Goal: Task Accomplishment & Management: Use online tool/utility

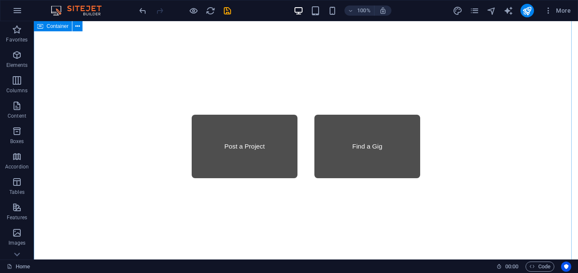
scroll to position [1015, 0]
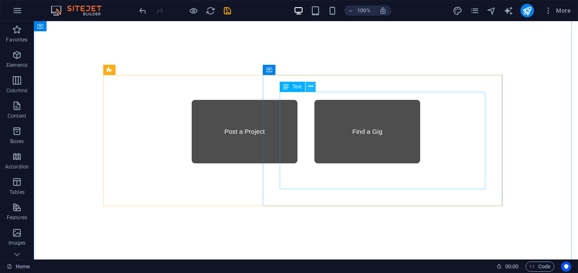
click at [312, 86] on icon at bounding box center [310, 86] width 5 height 9
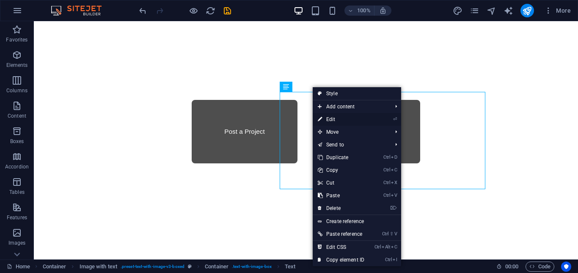
click at [338, 120] on link "⏎ Edit" at bounding box center [341, 119] width 57 height 13
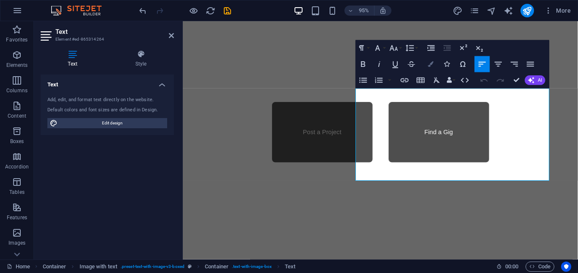
click at [430, 66] on icon "button" at bounding box center [430, 63] width 5 height 5
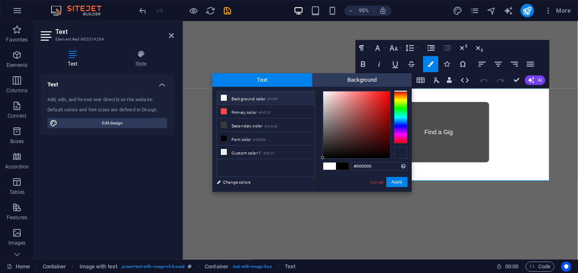
click at [402, 153] on div at bounding box center [401, 153] width 14 height 12
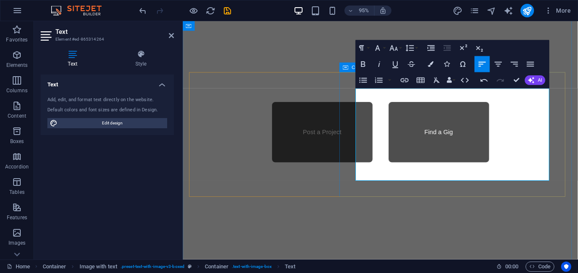
drag, startPoint x: 453, startPoint y: 185, endPoint x: 363, endPoint y: 96, distance: 125.9
click at [431, 64] on icon "button" at bounding box center [430, 63] width 5 height 5
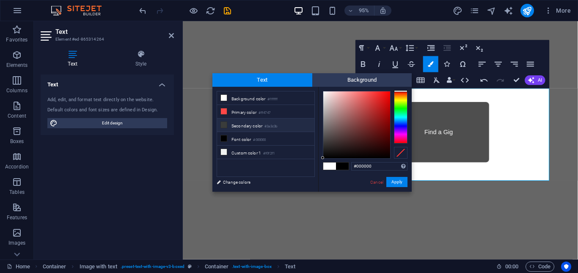
click at [222, 124] on icon at bounding box center [224, 125] width 6 height 6
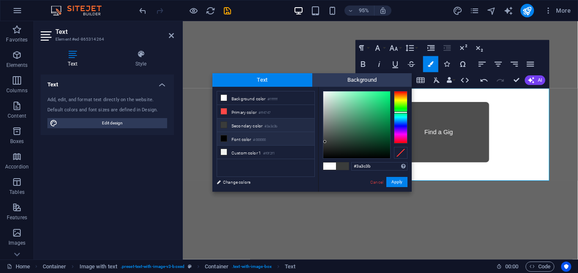
click at [222, 137] on icon at bounding box center [224, 138] width 6 height 6
type input "#000000"
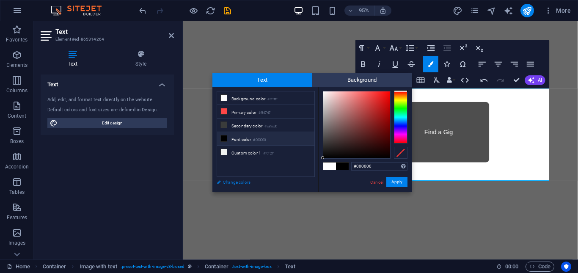
click at [233, 183] on link "Change colors" at bounding box center [261, 182] width 98 height 11
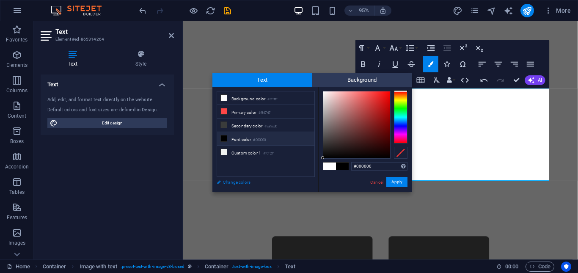
select select "rem"
select select "300"
select select "px"
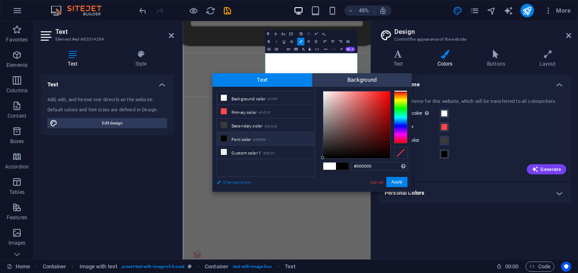
scroll to position [1020, 0]
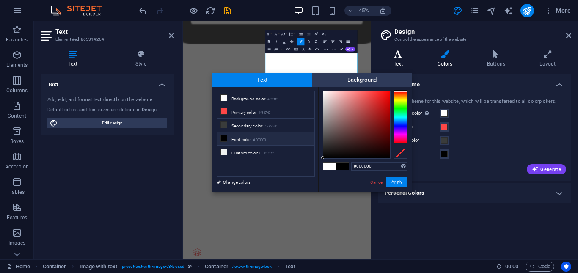
click at [397, 60] on h4 "Text" at bounding box center [400, 59] width 44 height 18
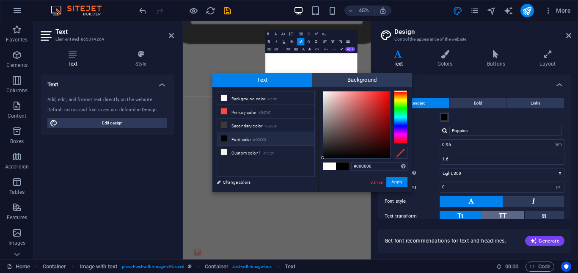
click at [509, 215] on button "TT" at bounding box center [502, 216] width 43 height 11
click at [468, 215] on button "Tt" at bounding box center [459, 216] width 41 height 11
click at [445, 53] on icon at bounding box center [445, 54] width 46 height 8
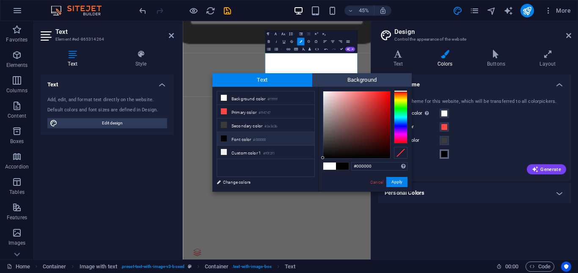
click at [444, 153] on span at bounding box center [444, 154] width 7 height 7
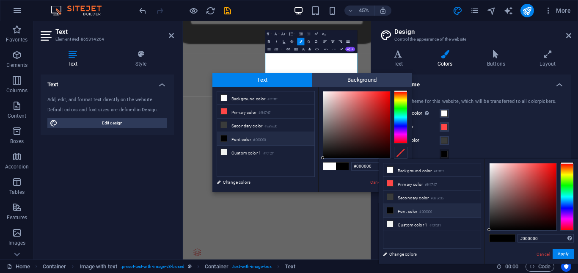
click at [386, 209] on li "Font color #000000" at bounding box center [431, 211] width 97 height 14
click at [563, 255] on button "Apply" at bounding box center [562, 254] width 21 height 10
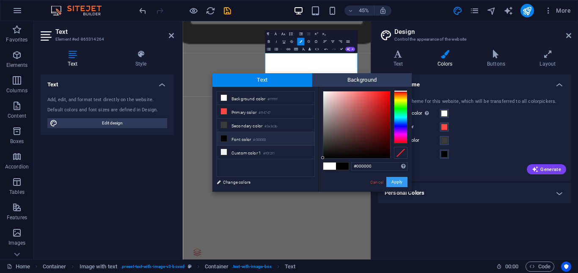
click at [403, 180] on button "Apply" at bounding box center [396, 182] width 21 height 10
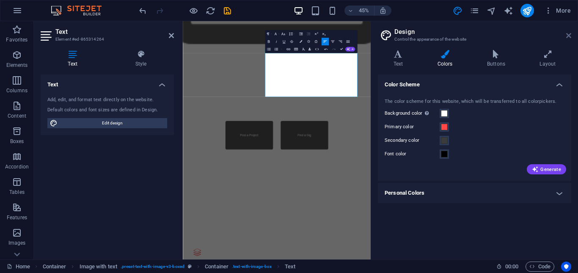
click at [568, 36] on icon at bounding box center [568, 35] width 5 height 7
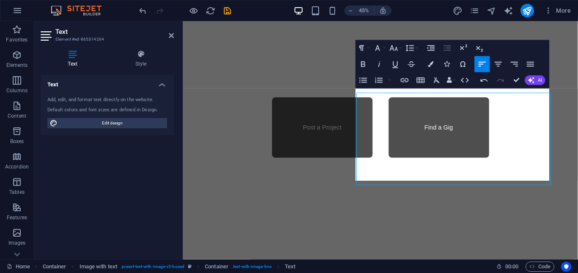
scroll to position [1015, 0]
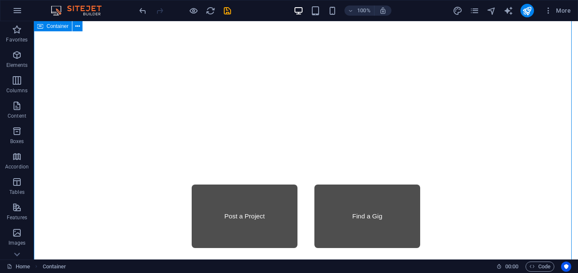
scroll to position [973, 0]
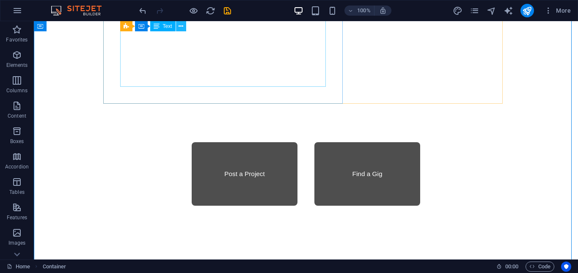
click at [180, 25] on icon at bounding box center [180, 26] width 5 height 9
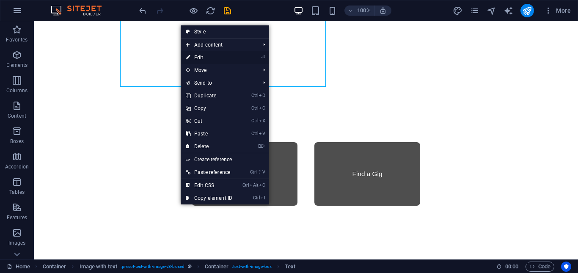
click at [210, 60] on link "⏎ Edit" at bounding box center [209, 57] width 57 height 13
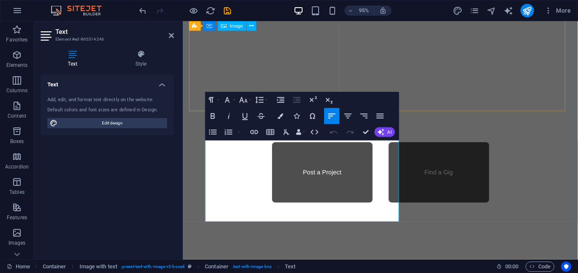
scroll to position [827, 0]
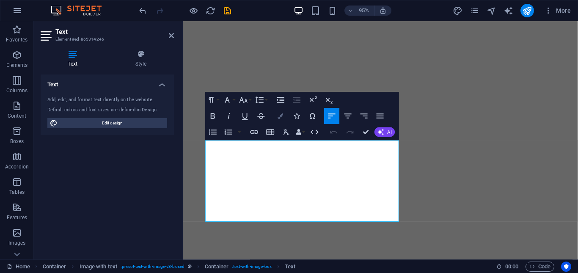
click at [280, 117] on icon "button" at bounding box center [279, 115] width 5 height 5
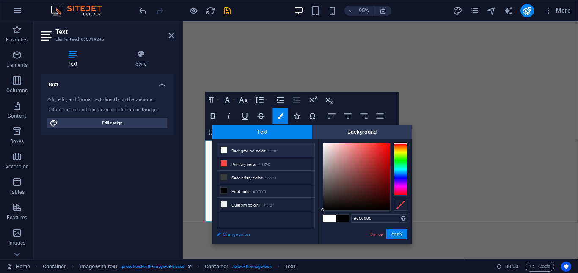
click at [233, 236] on link "Change colors" at bounding box center [261, 234] width 98 height 11
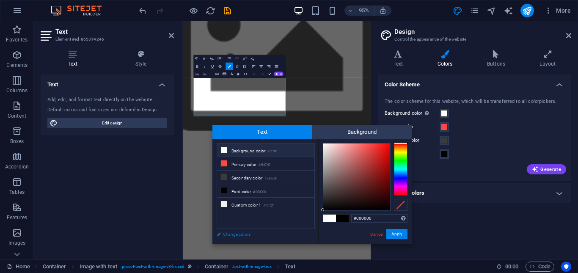
scroll to position [832, 0]
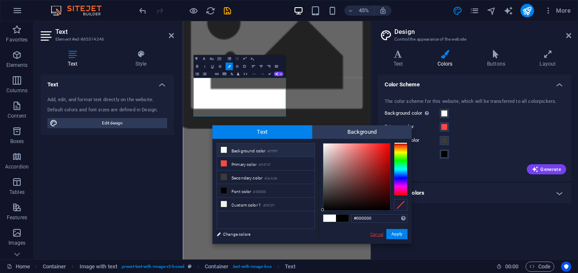
click at [378, 235] on link "Cancel" at bounding box center [376, 234] width 15 height 6
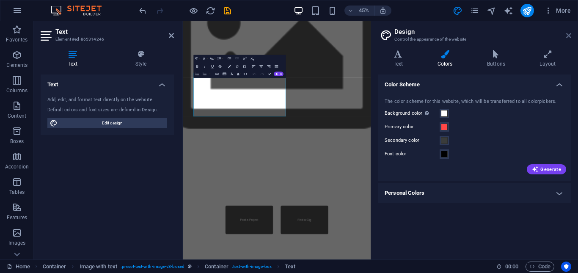
click at [571, 34] on icon at bounding box center [568, 35] width 5 height 7
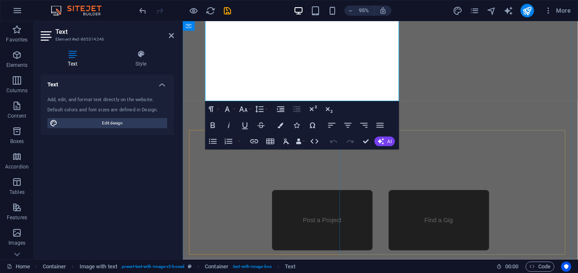
scroll to position [954, 0]
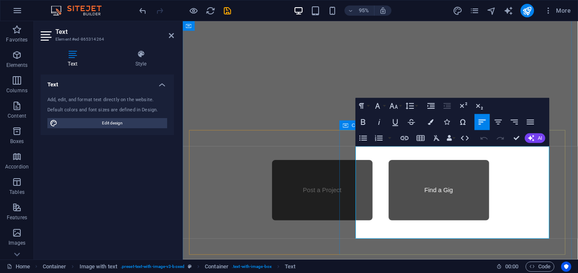
drag, startPoint x: 364, startPoint y: 155, endPoint x: 467, endPoint y: 194, distance: 109.4
click at [431, 123] on icon "button" at bounding box center [430, 121] width 5 height 5
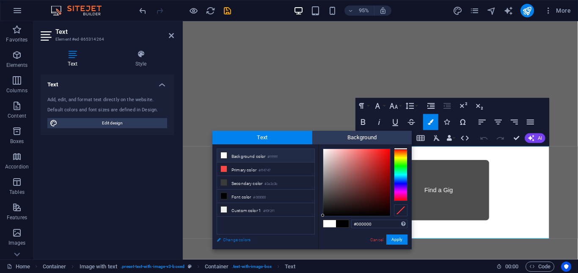
click at [234, 239] on link "Change colors" at bounding box center [261, 239] width 98 height 11
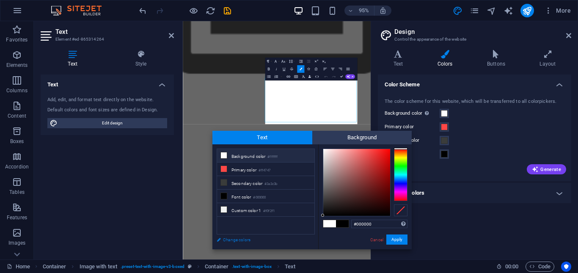
scroll to position [959, 0]
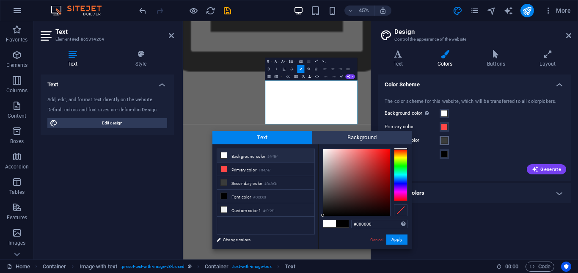
click at [441, 139] on span at bounding box center [444, 140] width 7 height 7
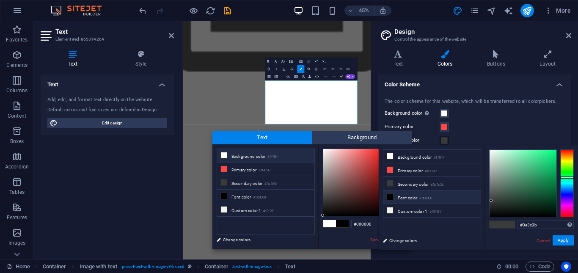
click at [390, 195] on icon at bounding box center [390, 197] width 6 height 6
type input "#000000"
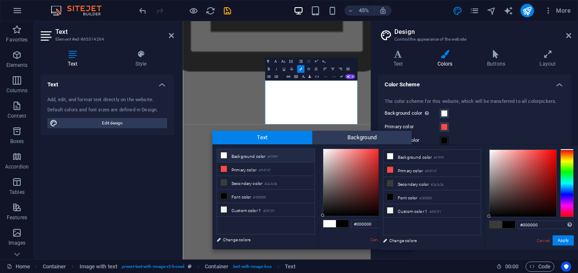
type input "#ffffff"
click at [566, 237] on button "Apply" at bounding box center [562, 240] width 21 height 10
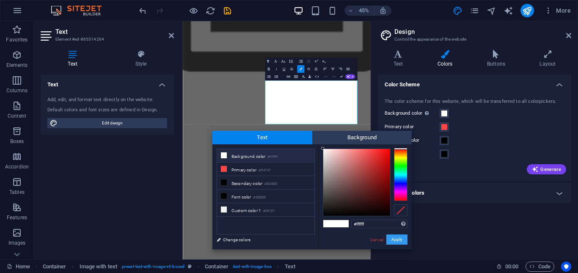
drag, startPoint x: 399, startPoint y: 239, endPoint x: 412, endPoint y: 388, distance: 149.4
click at [399, 239] on button "Apply" at bounding box center [396, 239] width 21 height 10
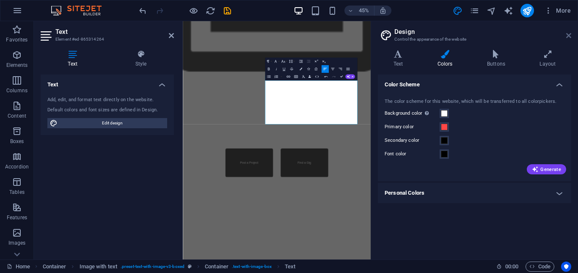
drag, startPoint x: 567, startPoint y: 35, endPoint x: 393, endPoint y: 25, distance: 173.7
click at [567, 35] on icon at bounding box center [568, 35] width 5 height 7
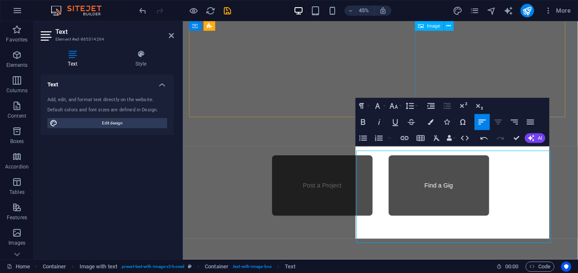
scroll to position [954, 0]
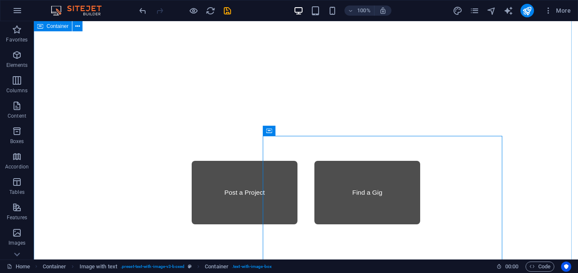
scroll to position [997, 0]
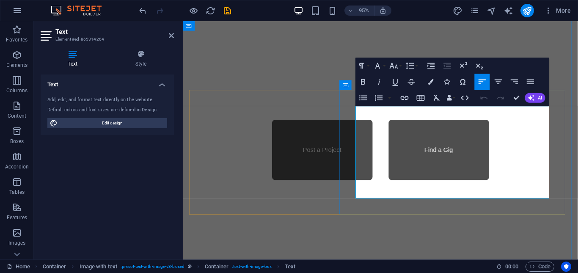
drag, startPoint x: 364, startPoint y: 112, endPoint x: 468, endPoint y: 164, distance: 116.3
click at [432, 82] on icon "button" at bounding box center [430, 81] width 5 height 5
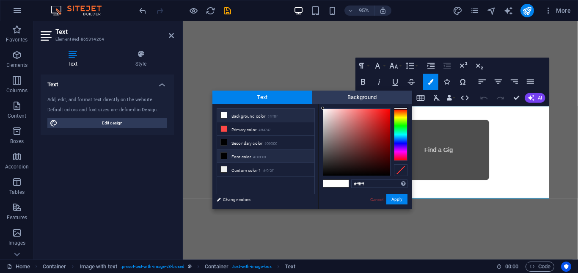
click at [221, 156] on icon at bounding box center [224, 156] width 6 height 6
type input "#000000"
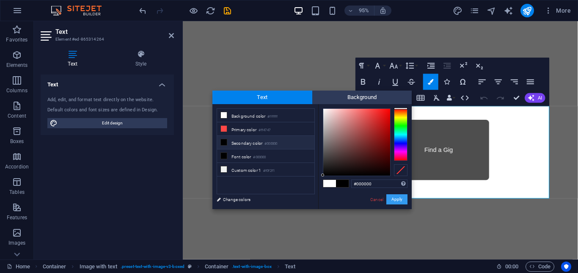
click at [396, 199] on button "Apply" at bounding box center [396, 199] width 21 height 10
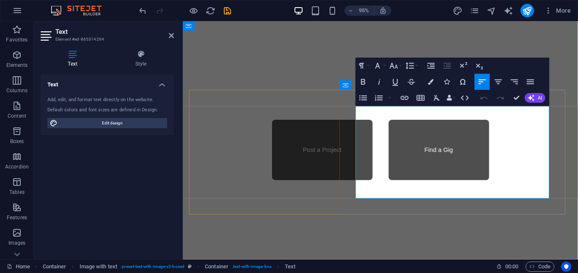
drag, startPoint x: 365, startPoint y: 115, endPoint x: 467, endPoint y: 202, distance: 133.8
click at [431, 85] on button "Colors" at bounding box center [430, 82] width 15 height 16
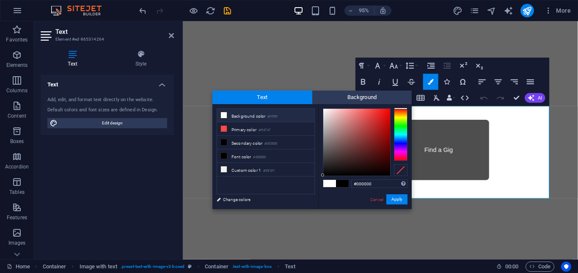
click at [225, 116] on icon at bounding box center [224, 115] width 6 height 6
type input "#f6c7c7"
click at [335, 111] on div at bounding box center [356, 142] width 67 height 67
drag, startPoint x: 398, startPoint y: 201, endPoint x: 191, endPoint y: 220, distance: 207.2
click at [398, 201] on button "Apply" at bounding box center [396, 199] width 21 height 10
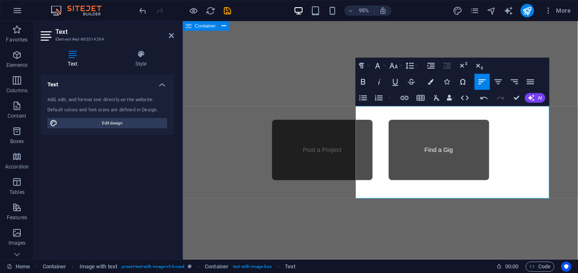
drag, startPoint x: 396, startPoint y: 227, endPoint x: 535, endPoint y: 217, distance: 139.5
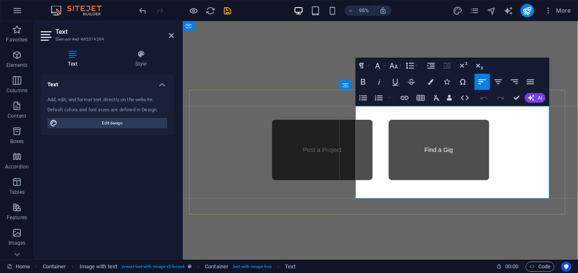
drag, startPoint x: 365, startPoint y: 115, endPoint x: 478, endPoint y: 179, distance: 129.4
click at [428, 81] on icon "button" at bounding box center [430, 81] width 5 height 5
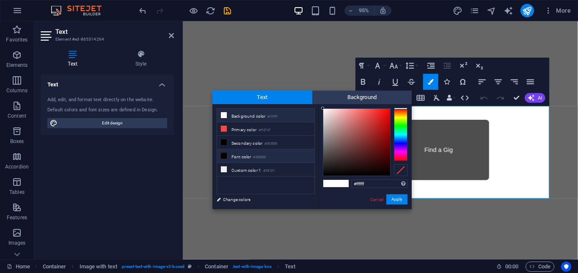
click at [226, 153] on icon at bounding box center [224, 156] width 6 height 6
type input "#000000"
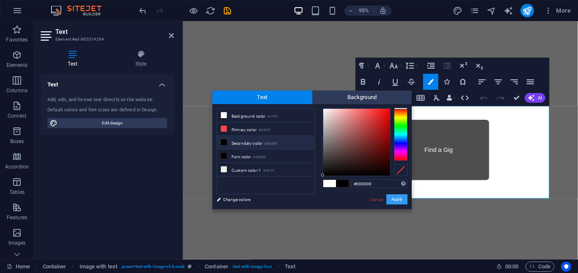
click at [398, 201] on button "Apply" at bounding box center [396, 199] width 21 height 10
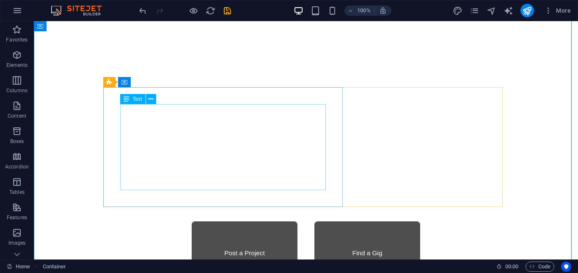
scroll to position [870, 0]
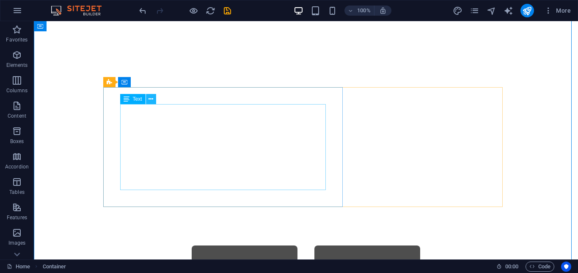
click at [151, 98] on icon at bounding box center [150, 99] width 5 height 9
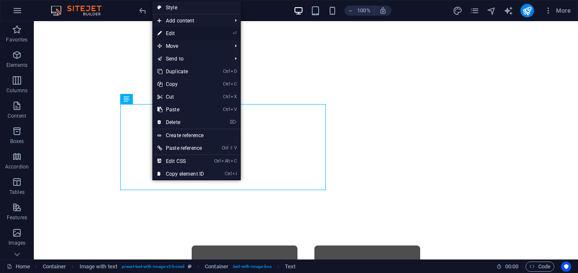
click at [170, 31] on link "⏎ Edit" at bounding box center [180, 33] width 57 height 13
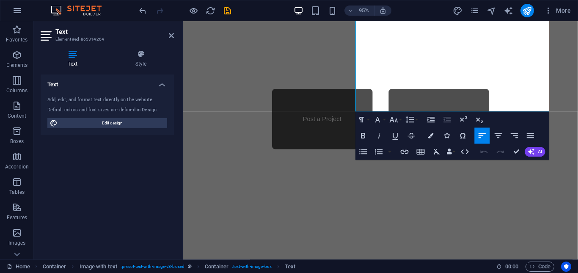
scroll to position [1088, 0]
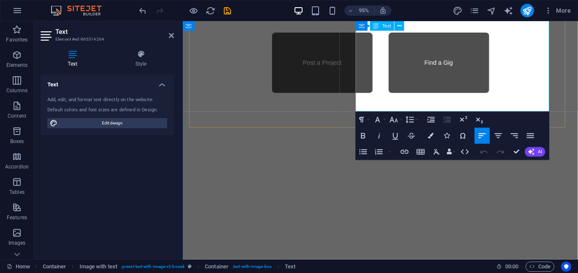
drag, startPoint x: 364, startPoint y: 240, endPoint x: 463, endPoint y: 107, distance: 166.3
click at [362, 136] on icon "button" at bounding box center [363, 135] width 4 height 5
click at [400, 120] on button "Font Size" at bounding box center [395, 120] width 15 height 16
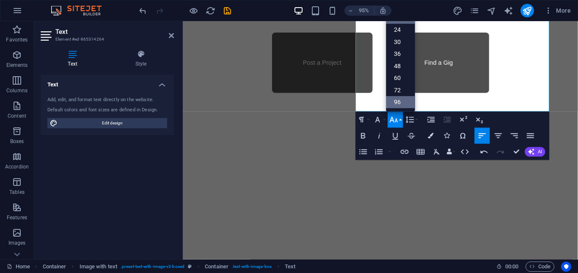
scroll to position [26, 0]
click at [402, 57] on link "18" at bounding box center [400, 58] width 29 height 12
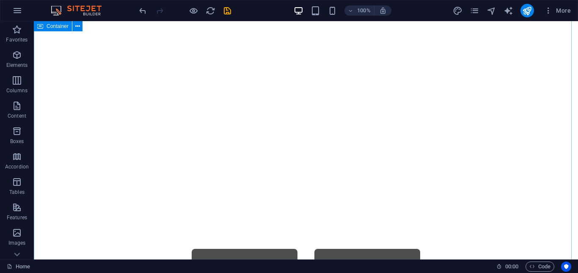
scroll to position [834, 0]
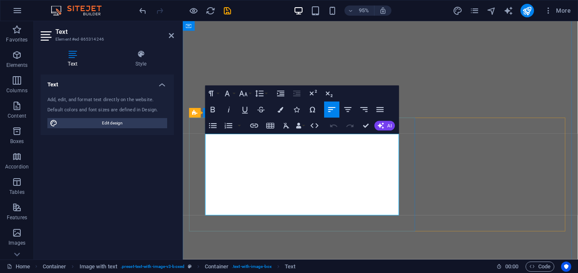
drag, startPoint x: 206, startPoint y: 143, endPoint x: 402, endPoint y: 222, distance: 210.7
click at [278, 110] on icon "button" at bounding box center [279, 109] width 5 height 5
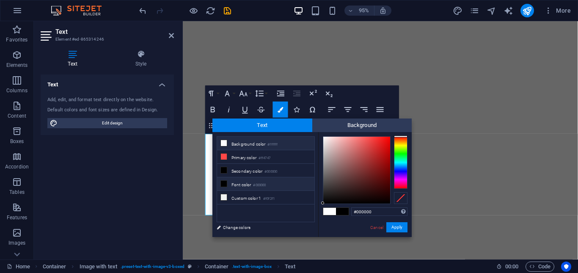
click at [220, 183] on span at bounding box center [223, 183] width 7 height 7
click at [242, 229] on link "Change colors" at bounding box center [261, 227] width 98 height 11
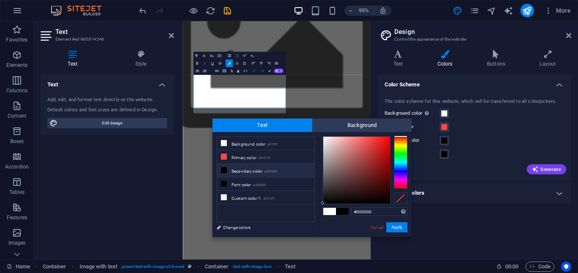
scroll to position [838, 0]
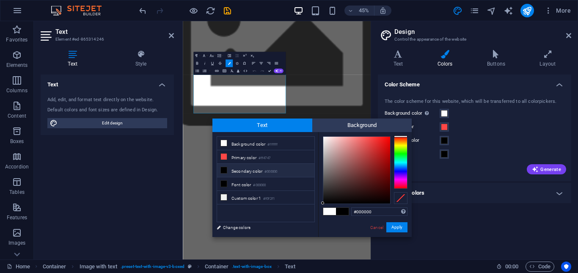
click at [545, 195] on h4 "Personal Colors" at bounding box center [474, 193] width 193 height 20
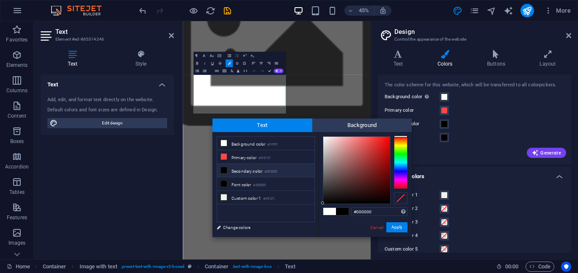
scroll to position [27, 0]
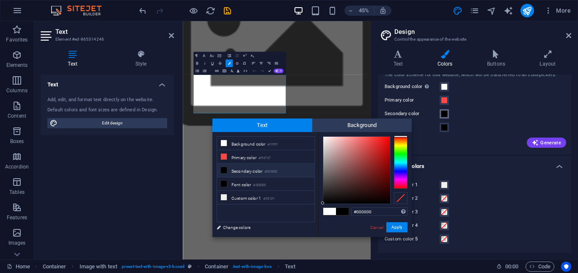
click at [445, 115] on span at bounding box center [444, 113] width 7 height 7
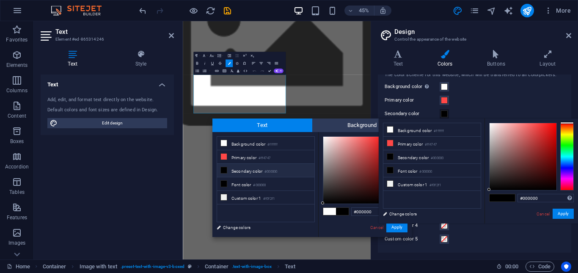
type input "#666060"
click at [493, 163] on div at bounding box center [522, 156] width 67 height 67
type input "#666060"
type input "#7b7575"
click at [492, 157] on div at bounding box center [522, 156] width 67 height 67
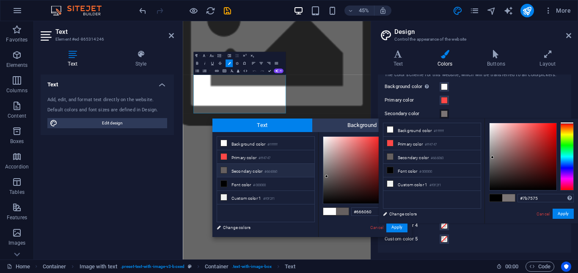
type input "#7b7575"
type input "#908989"
click at [492, 152] on div at bounding box center [522, 156] width 67 height 67
type input "#908989"
click at [565, 211] on button "Apply" at bounding box center [562, 214] width 21 height 10
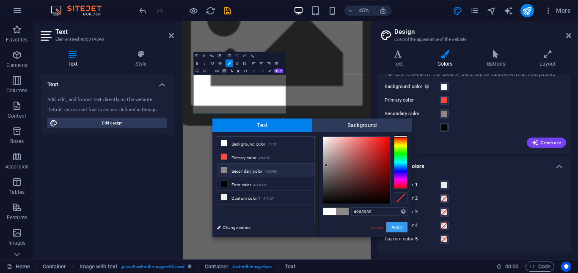
click at [396, 227] on button "Apply" at bounding box center [396, 227] width 21 height 10
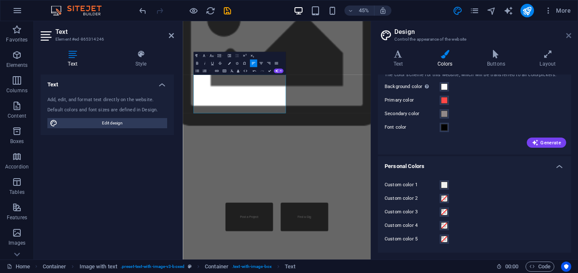
click at [568, 34] on icon at bounding box center [568, 35] width 5 height 7
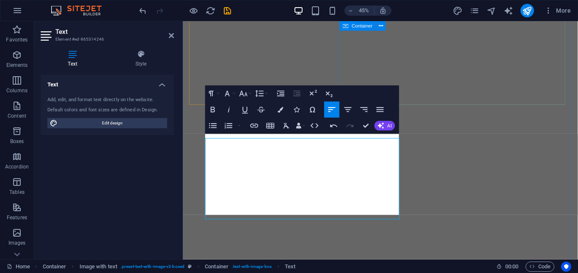
scroll to position [834, 0]
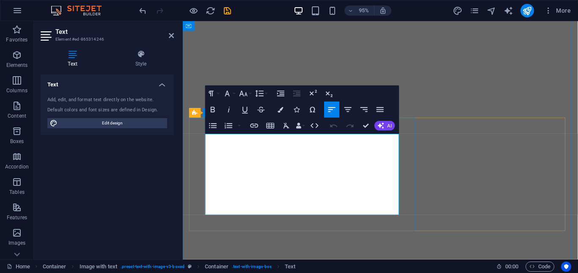
drag, startPoint x: 207, startPoint y: 142, endPoint x: 373, endPoint y: 199, distance: 176.3
click at [282, 110] on icon "button" at bounding box center [279, 109] width 5 height 5
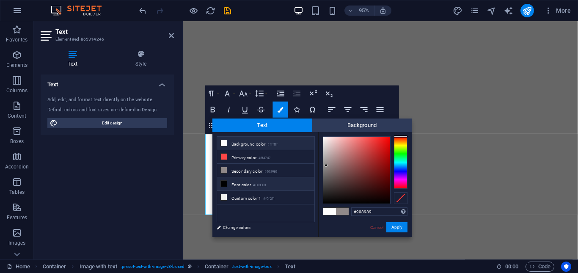
click at [225, 185] on icon at bounding box center [224, 184] width 6 height 6
click at [247, 172] on li "Secondary color #908989" at bounding box center [265, 171] width 97 height 14
click at [328, 212] on span at bounding box center [329, 211] width 13 height 7
click at [239, 184] on li "Font color #000000" at bounding box center [265, 184] width 97 height 14
click at [224, 169] on icon at bounding box center [224, 170] width 6 height 6
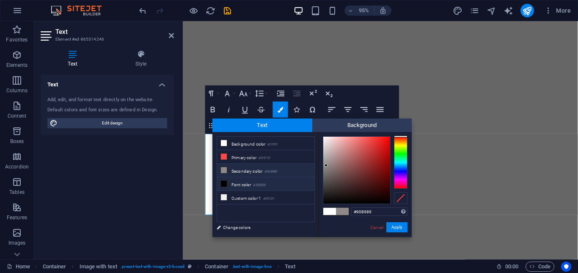
click at [226, 181] on icon at bounding box center [224, 184] width 6 height 6
click at [226, 167] on icon at bounding box center [224, 170] width 6 height 6
click at [321, 208] on div "#908989 Supported formats #0852ed rgb(8, 82, 237) rgba(8, 82, 237, 90%) hsv(221…" at bounding box center [364, 246] width 93 height 228
click at [328, 211] on span at bounding box center [329, 211] width 13 height 7
click at [228, 184] on li "Font color #000000" at bounding box center [265, 184] width 97 height 14
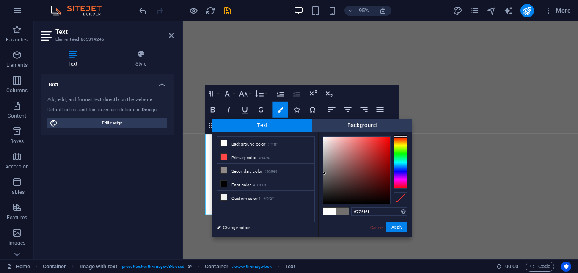
click at [324, 173] on div at bounding box center [356, 170] width 67 height 67
click at [324, 169] on div at bounding box center [356, 170] width 67 height 67
click at [230, 184] on li "Font color #000000" at bounding box center [265, 184] width 97 height 14
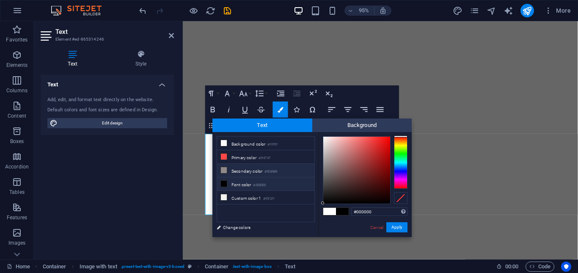
click at [224, 171] on icon at bounding box center [224, 170] width 6 height 6
click at [226, 144] on icon at bounding box center [224, 143] width 6 height 6
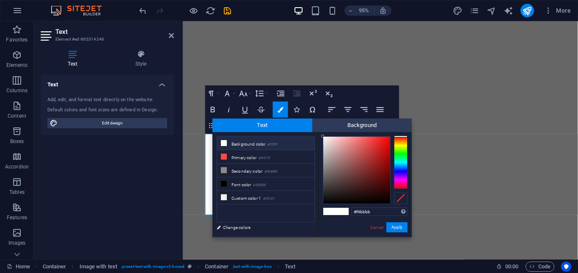
click at [338, 139] on div at bounding box center [356, 170] width 67 height 67
click at [322, 210] on div "#f4bbbb Supported formats #0852ed rgb(8, 82, 237) rgba(8, 82, 237, 90%) hsv(221…" at bounding box center [364, 246] width 93 height 228
click at [326, 210] on span at bounding box center [329, 211] width 13 height 7
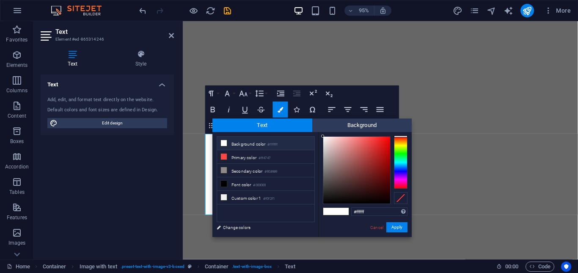
click at [326, 210] on span at bounding box center [329, 211] width 13 height 7
click at [227, 181] on span at bounding box center [223, 183] width 7 height 7
type input "#000000"
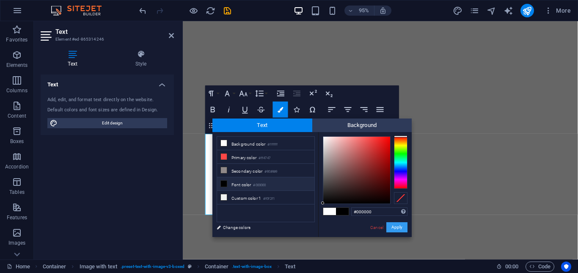
click at [400, 227] on button "Apply" at bounding box center [396, 227] width 21 height 10
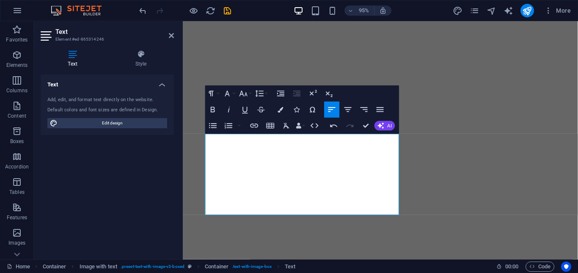
click at [182, 169] on aside "Text Element #ed-865314246 Text Style Text Add, edit, and format text directly …" at bounding box center [108, 140] width 149 height 238
click at [226, 9] on icon "save" at bounding box center [227, 11] width 10 height 10
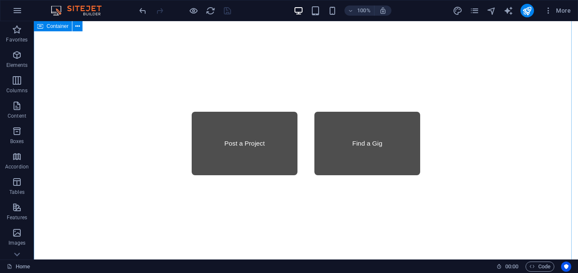
scroll to position [1046, 0]
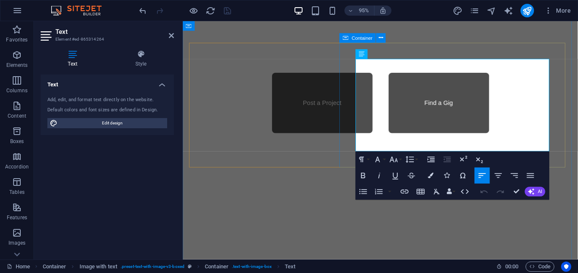
drag, startPoint x: 437, startPoint y: 146, endPoint x: 362, endPoint y: 61, distance: 113.0
drag, startPoint x: 431, startPoint y: 175, endPoint x: 260, endPoint y: 193, distance: 171.4
click at [431, 175] on icon "button" at bounding box center [430, 175] width 5 height 5
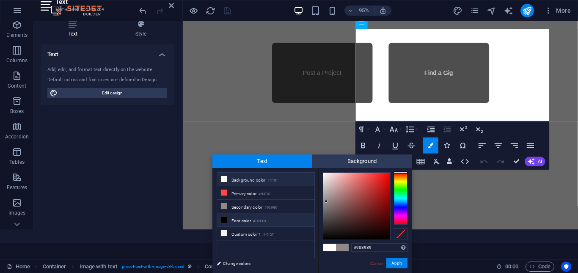
click at [228, 216] on li "Font color #000000" at bounding box center [265, 220] width 97 height 14
type input "#000000"
drag, startPoint x: 393, startPoint y: 263, endPoint x: 209, endPoint y: 250, distance: 184.0
click at [393, 263] on button "Apply" at bounding box center [396, 263] width 21 height 10
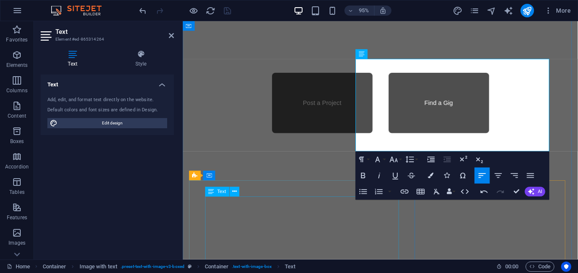
scroll to position [0, 0]
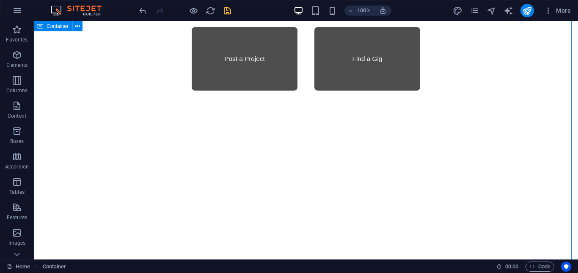
scroll to position [1130, 0]
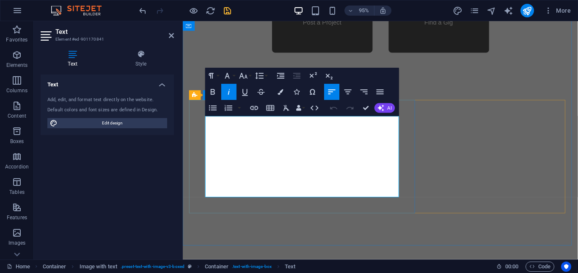
drag, startPoint x: 259, startPoint y: 138, endPoint x: 312, endPoint y: 137, distance: 52.9
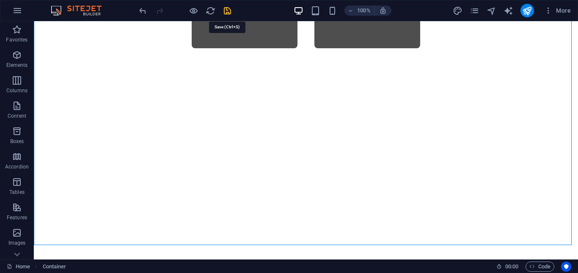
click at [226, 11] on icon "save" at bounding box center [227, 11] width 10 height 10
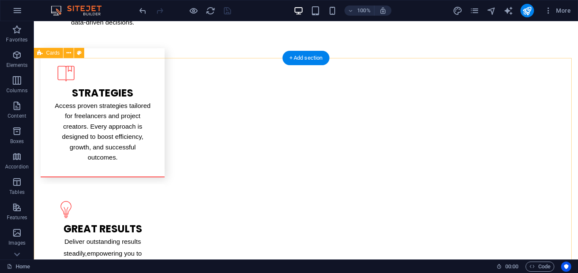
scroll to position [1553, 0]
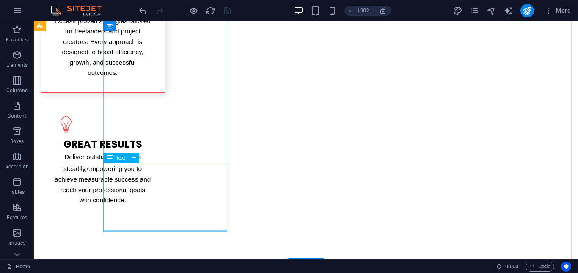
drag, startPoint x: 150, startPoint y: 192, endPoint x: 179, endPoint y: 213, distance: 35.7
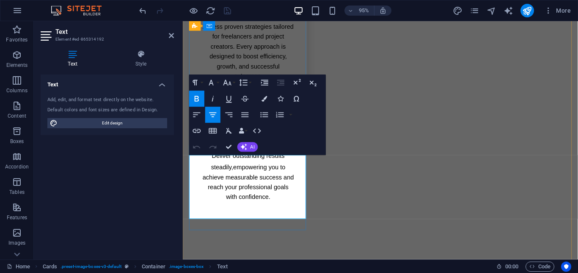
drag, startPoint x: 203, startPoint y: 168, endPoint x: 288, endPoint y: 223, distance: 101.5
click at [265, 99] on icon "button" at bounding box center [263, 98] width 5 height 5
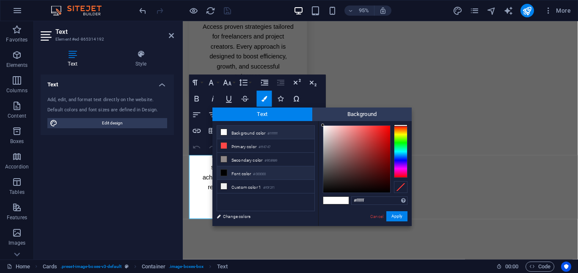
click at [225, 171] on icon at bounding box center [224, 173] width 6 height 6
type input "#000000"
click at [401, 217] on button "Apply" at bounding box center [396, 216] width 21 height 10
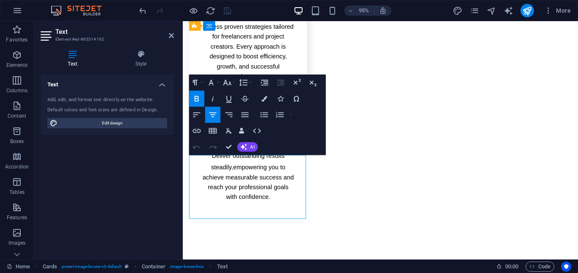
drag, startPoint x: 197, startPoint y: 168, endPoint x: 268, endPoint y: 196, distance: 76.7
drag, startPoint x: 204, startPoint y: 170, endPoint x: 289, endPoint y: 216, distance: 96.5
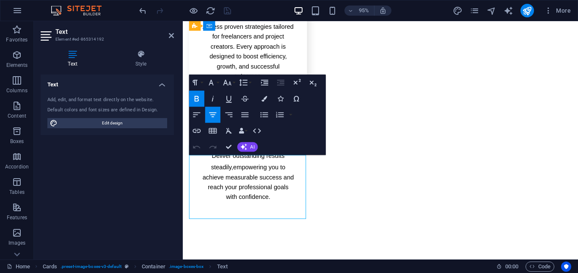
click at [264, 100] on icon "button" at bounding box center [263, 98] width 5 height 5
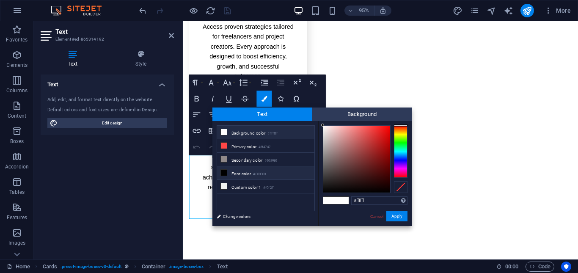
click at [222, 173] on icon at bounding box center [224, 173] width 6 height 6
type input "#000000"
click at [222, 173] on icon at bounding box center [224, 173] width 6 height 6
click at [339, 200] on span at bounding box center [342, 200] width 13 height 7
click at [396, 217] on button "Apply" at bounding box center [396, 216] width 21 height 10
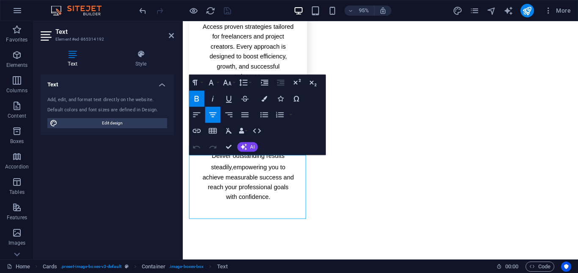
click at [154, 181] on div "Text Add, edit, and format text directly on the website. Default colors and fon…" at bounding box center [107, 163] width 133 height 178
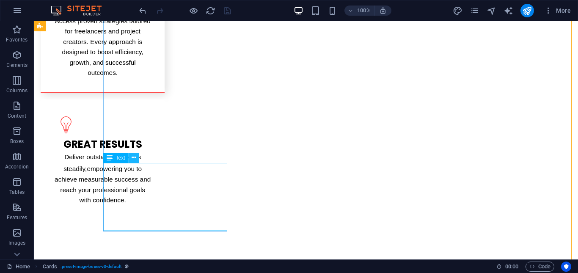
click at [133, 159] on icon at bounding box center [134, 157] width 5 height 9
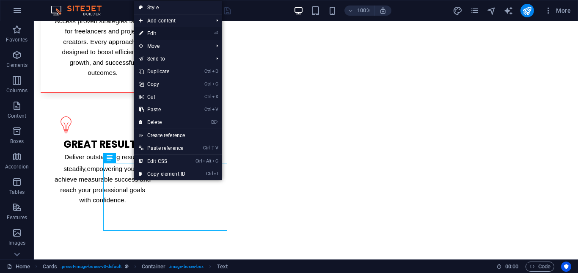
click at [163, 33] on link "⏎ Edit" at bounding box center [162, 33] width 57 height 13
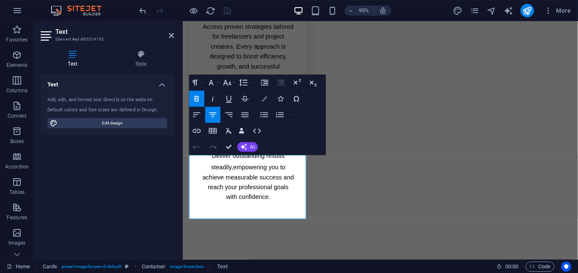
click at [262, 99] on icon "button" at bounding box center [263, 98] width 5 height 5
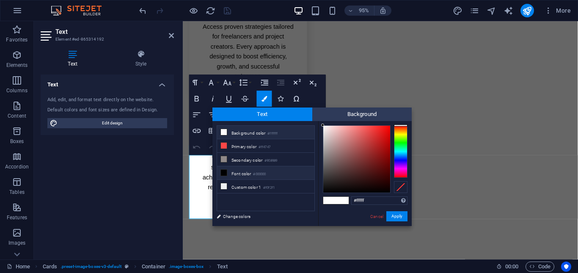
click at [227, 171] on li "Font color #000000" at bounding box center [265, 173] width 97 height 14
type input "#000000"
click at [390, 215] on button "Apply" at bounding box center [396, 216] width 21 height 10
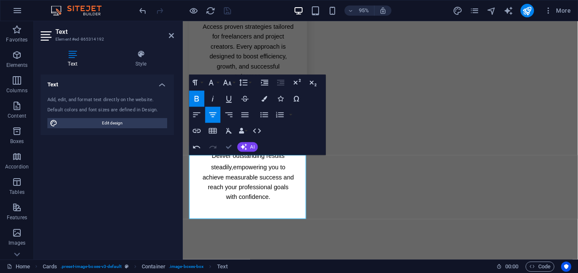
drag, startPoint x: 228, startPoint y: 148, endPoint x: 182, endPoint y: 156, distance: 46.1
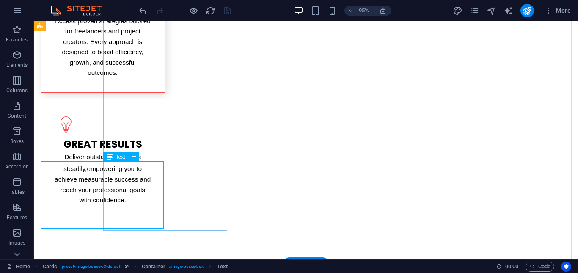
scroll to position [1554, 0]
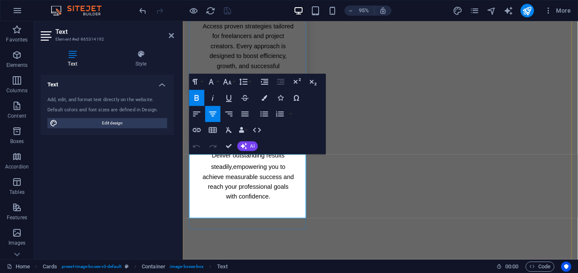
drag, startPoint x: 204, startPoint y: 167, endPoint x: 290, endPoint y: 219, distance: 99.6
click at [262, 98] on icon "button" at bounding box center [263, 97] width 5 height 5
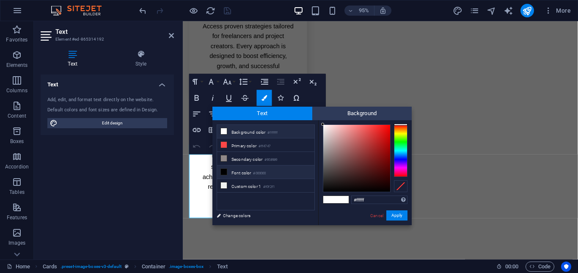
click at [222, 172] on icon at bounding box center [224, 172] width 6 height 6
click at [335, 200] on span at bounding box center [329, 199] width 13 height 7
click at [225, 169] on icon at bounding box center [224, 172] width 6 height 6
click at [343, 199] on span at bounding box center [342, 199] width 13 height 7
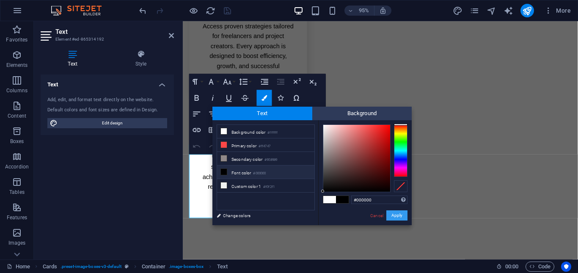
drag, startPoint x: 398, startPoint y: 217, endPoint x: 187, endPoint y: 200, distance: 212.1
click at [398, 217] on button "Apply" at bounding box center [396, 215] width 21 height 10
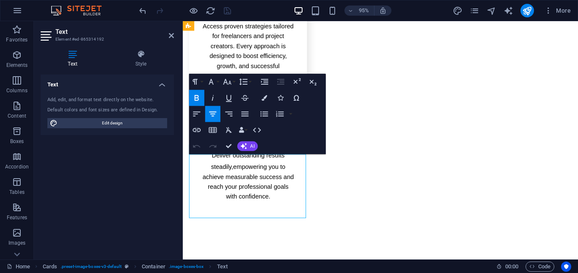
drag, startPoint x: 194, startPoint y: 165, endPoint x: 242, endPoint y: 185, distance: 51.4
drag, startPoint x: 206, startPoint y: 168, endPoint x: 293, endPoint y: 217, distance: 100.2
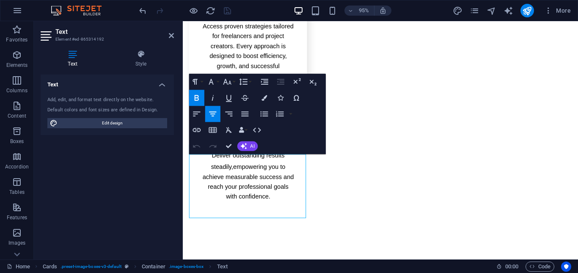
click at [200, 99] on icon "button" at bounding box center [197, 98] width 10 height 10
click at [234, 82] on button "Font Size" at bounding box center [228, 82] width 15 height 16
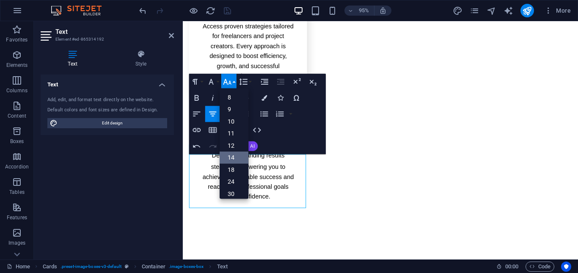
click at [231, 159] on link "14" at bounding box center [234, 157] width 29 height 12
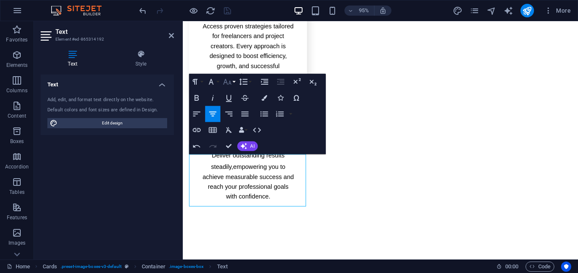
click at [233, 82] on button "Font Size" at bounding box center [228, 82] width 15 height 16
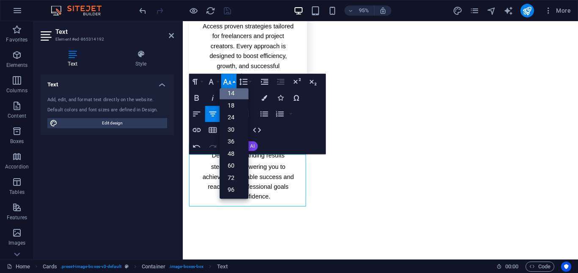
scroll to position [68, 0]
click at [240, 104] on link "18" at bounding box center [234, 105] width 29 height 12
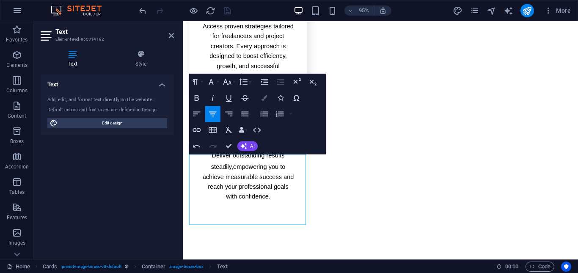
click at [264, 99] on icon "button" at bounding box center [263, 97] width 5 height 5
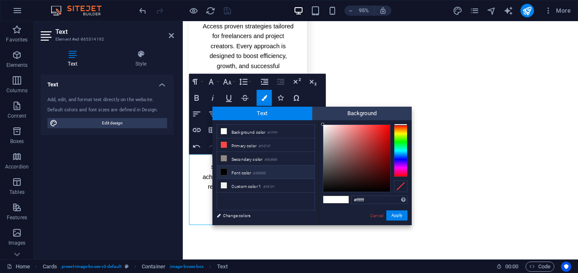
click at [227, 170] on span at bounding box center [223, 171] width 7 height 7
type input "#000000"
click at [391, 214] on button "Apply" at bounding box center [396, 215] width 21 height 10
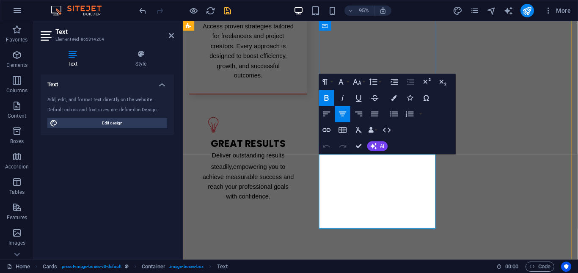
drag, startPoint x: 340, startPoint y: 167, endPoint x: 428, endPoint y: 238, distance: 112.9
click at [329, 97] on icon "button" at bounding box center [326, 98] width 10 height 10
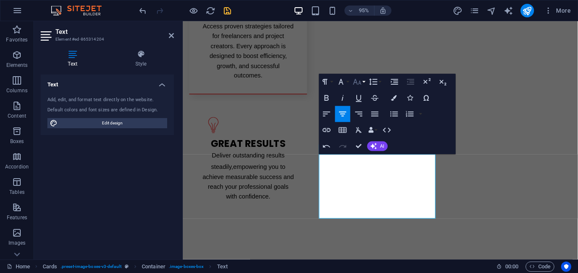
click at [364, 84] on button "Font Size" at bounding box center [358, 82] width 15 height 16
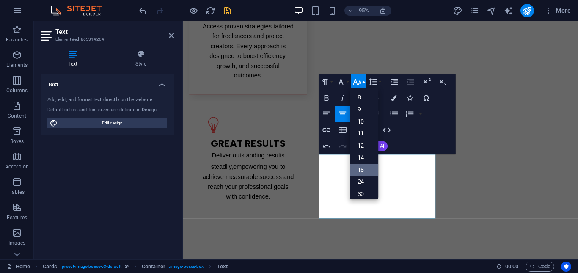
click at [369, 171] on link "18" at bounding box center [363, 170] width 29 height 12
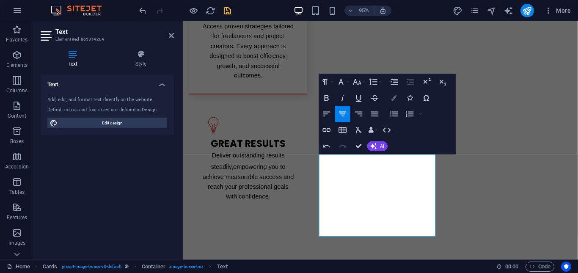
click at [393, 101] on button "Colors" at bounding box center [393, 98] width 15 height 16
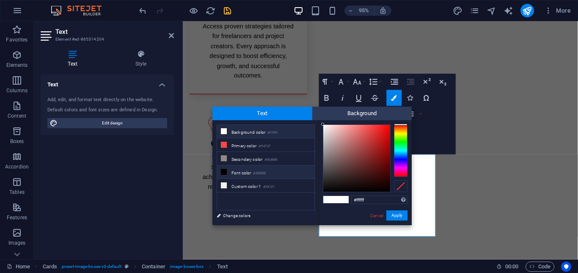
click at [236, 170] on li "Font color #000000" at bounding box center [265, 172] width 97 height 14
type input "#000000"
click at [235, 170] on li "Font color #000000" at bounding box center [265, 172] width 97 height 14
click at [392, 214] on button "Apply" at bounding box center [396, 215] width 21 height 10
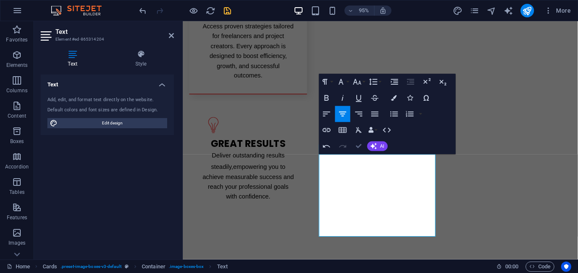
drag, startPoint x: 360, startPoint y: 147, endPoint x: 290, endPoint y: 187, distance: 80.3
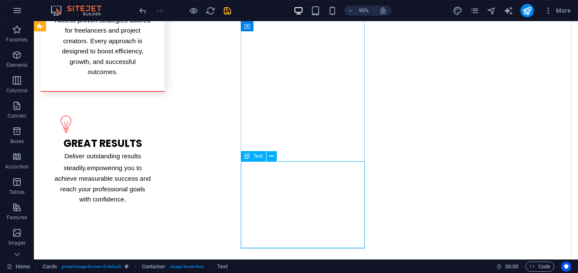
scroll to position [1555, 0]
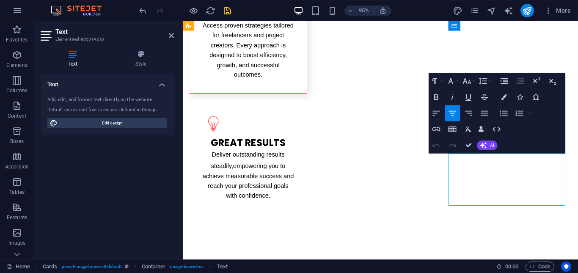
drag, startPoint x: 474, startPoint y: 163, endPoint x: 568, endPoint y: 203, distance: 102.2
drag, startPoint x: 477, startPoint y: 163, endPoint x: 545, endPoint y: 178, distance: 69.9
click at [473, 82] on button "Font Size" at bounding box center [468, 81] width 15 height 16
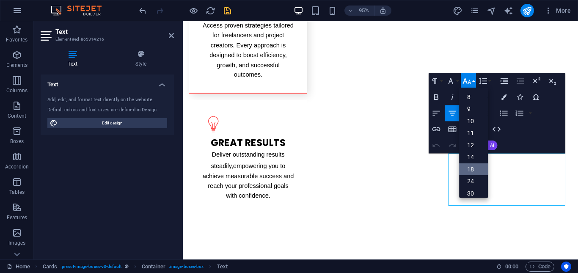
click at [476, 169] on link "18" at bounding box center [473, 169] width 29 height 12
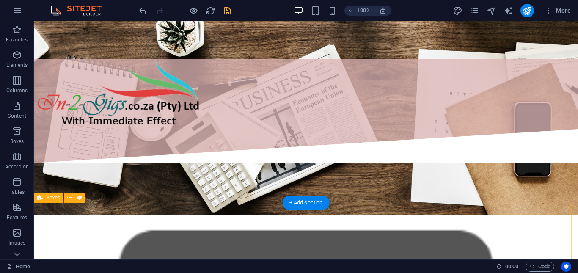
scroll to position [302, 0]
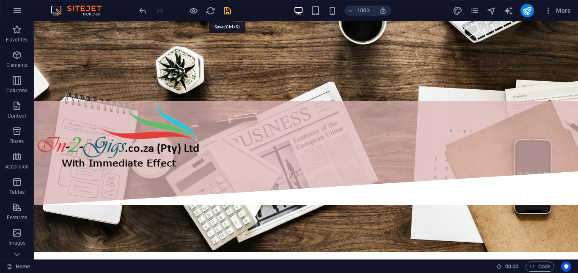
click at [227, 12] on icon "save" at bounding box center [227, 11] width 10 height 10
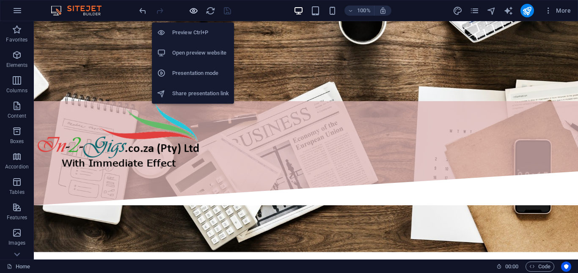
click at [191, 11] on icon "button" at bounding box center [194, 11] width 10 height 10
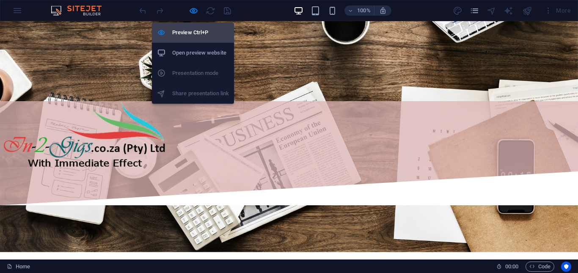
click at [189, 34] on h6 "Preview Ctrl+P" at bounding box center [200, 32] width 57 height 10
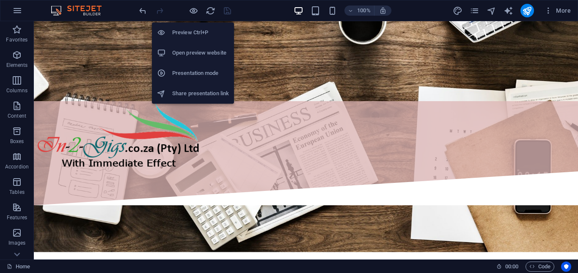
click at [193, 30] on h6 "Preview Ctrl+P" at bounding box center [200, 32] width 57 height 10
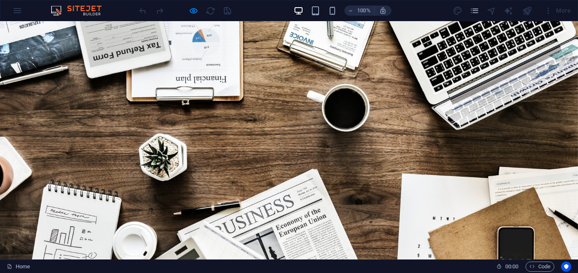
scroll to position [127, 0]
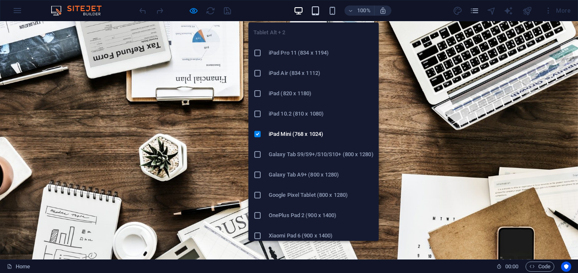
click at [314, 12] on icon "button" at bounding box center [315, 11] width 10 height 10
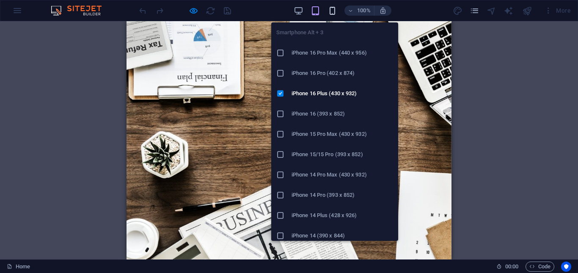
click at [332, 11] on icon "button" at bounding box center [332, 11] width 10 height 10
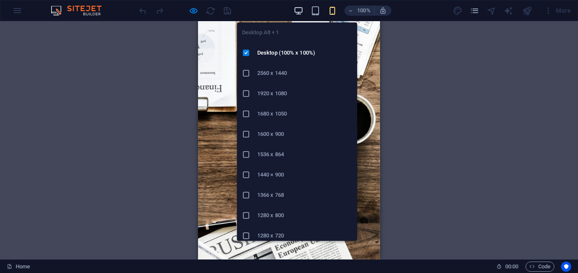
click at [300, 11] on icon "button" at bounding box center [299, 11] width 10 height 10
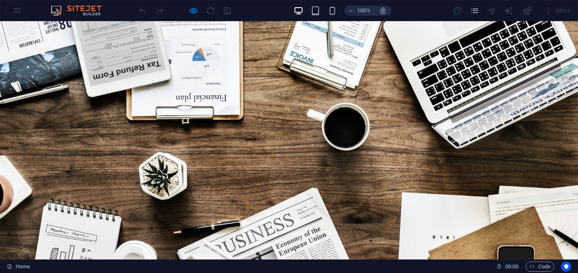
scroll to position [169, 0]
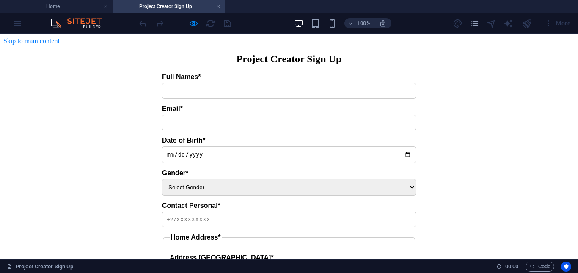
scroll to position [0, 0]
click at [63, 8] on h4 "Home" at bounding box center [56, 6] width 113 height 9
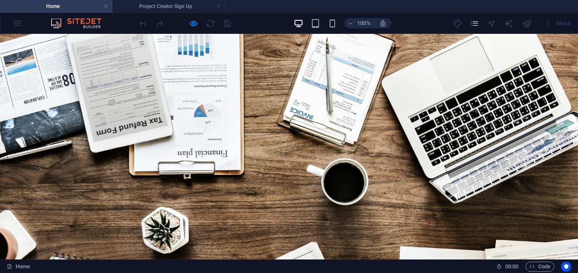
scroll to position [169, 0]
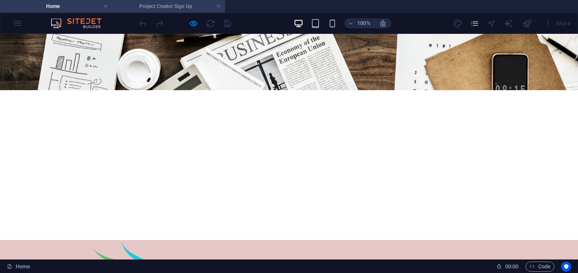
click at [176, 5] on h4 "Project Creator Sign Up" at bounding box center [169, 6] width 113 height 9
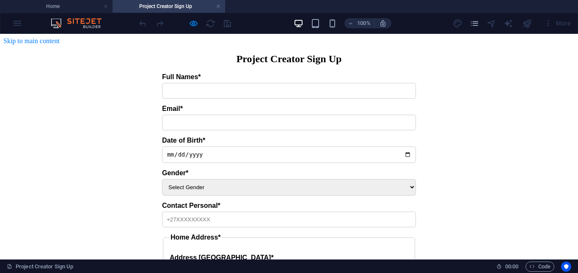
scroll to position [42, 0]
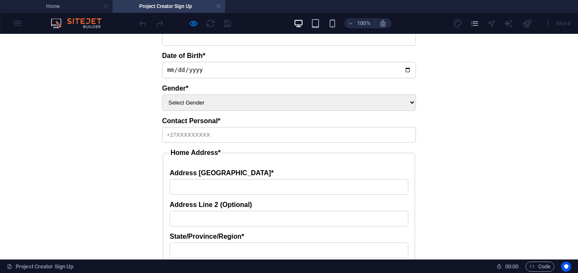
click at [399, 123] on div "Project Creator Sign Up Full Names* Email* Date of Birth* Gender* Select Gender…" at bounding box center [288, 254] width 571 height 571
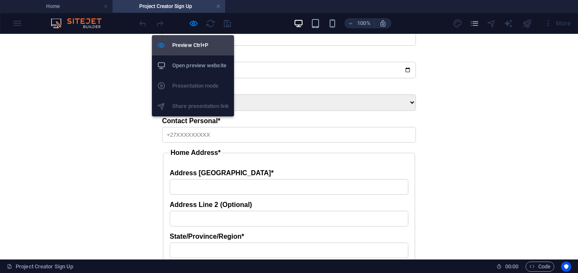
click at [190, 46] on h6 "Preview Ctrl+P" at bounding box center [200, 45] width 57 height 10
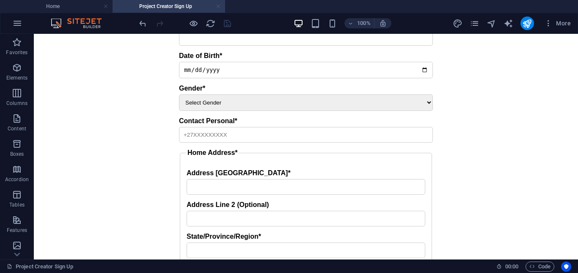
click at [218, 6] on link at bounding box center [218, 7] width 5 height 8
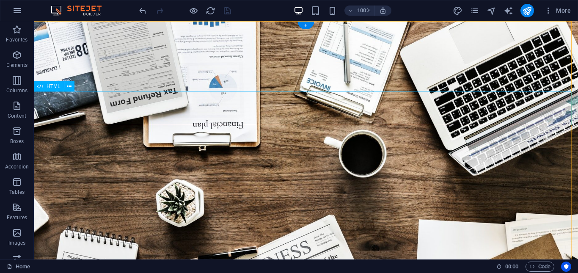
scroll to position [0, 0]
